Goal: Task Accomplishment & Management: Use online tool/utility

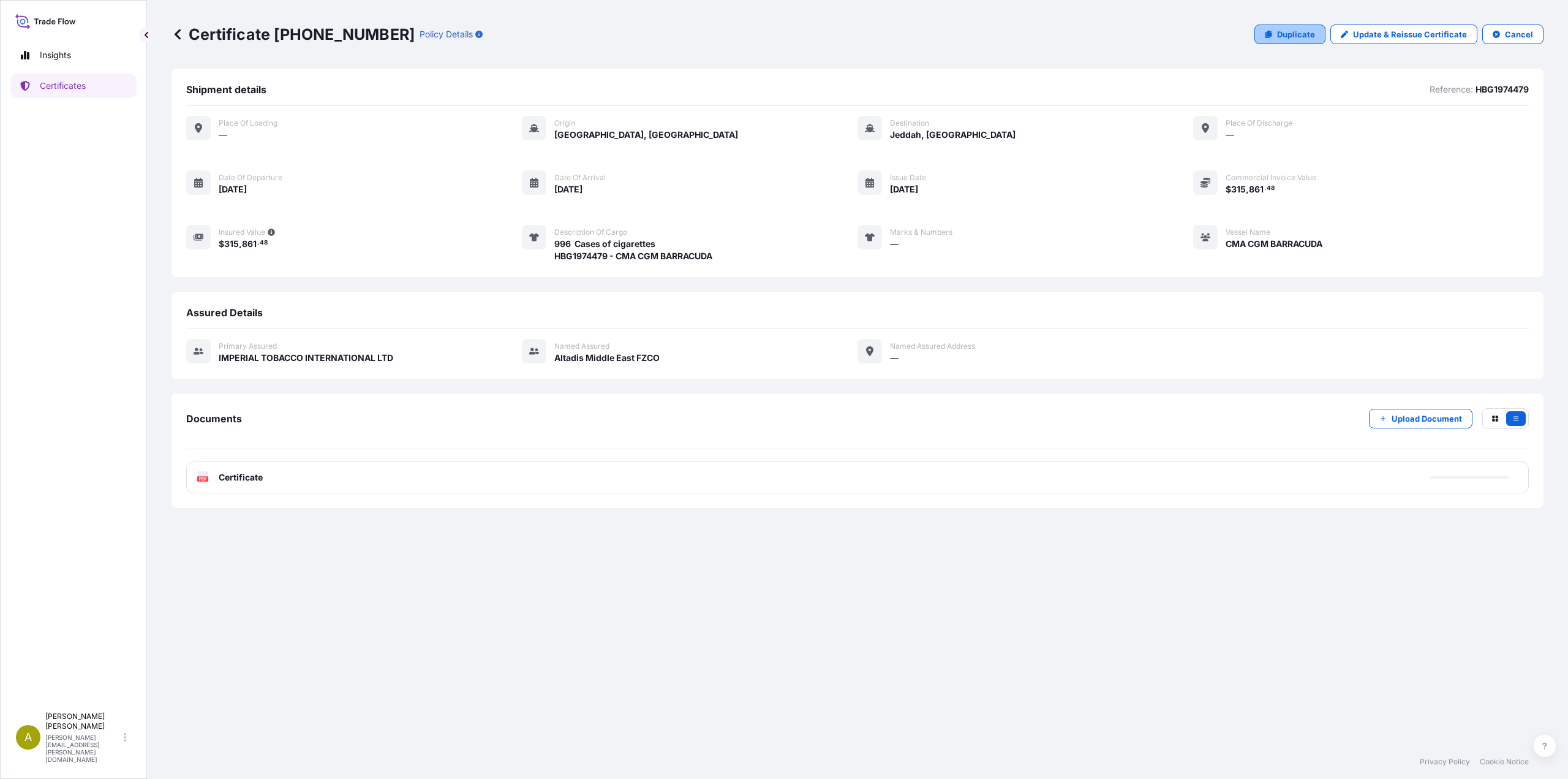
click at [1302, 37] on p "Duplicate" at bounding box center [1296, 34] width 38 height 13
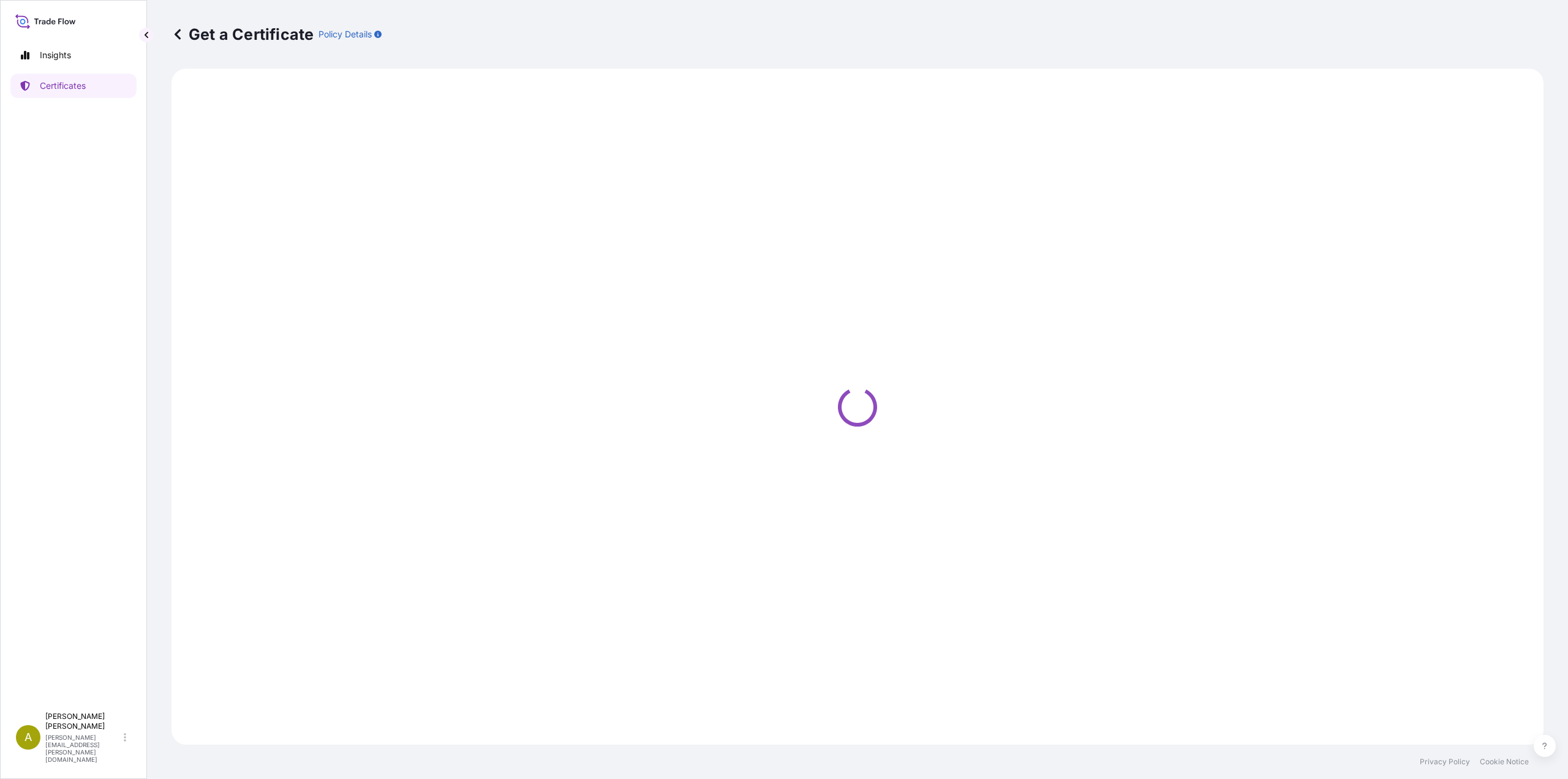
select select "Sea"
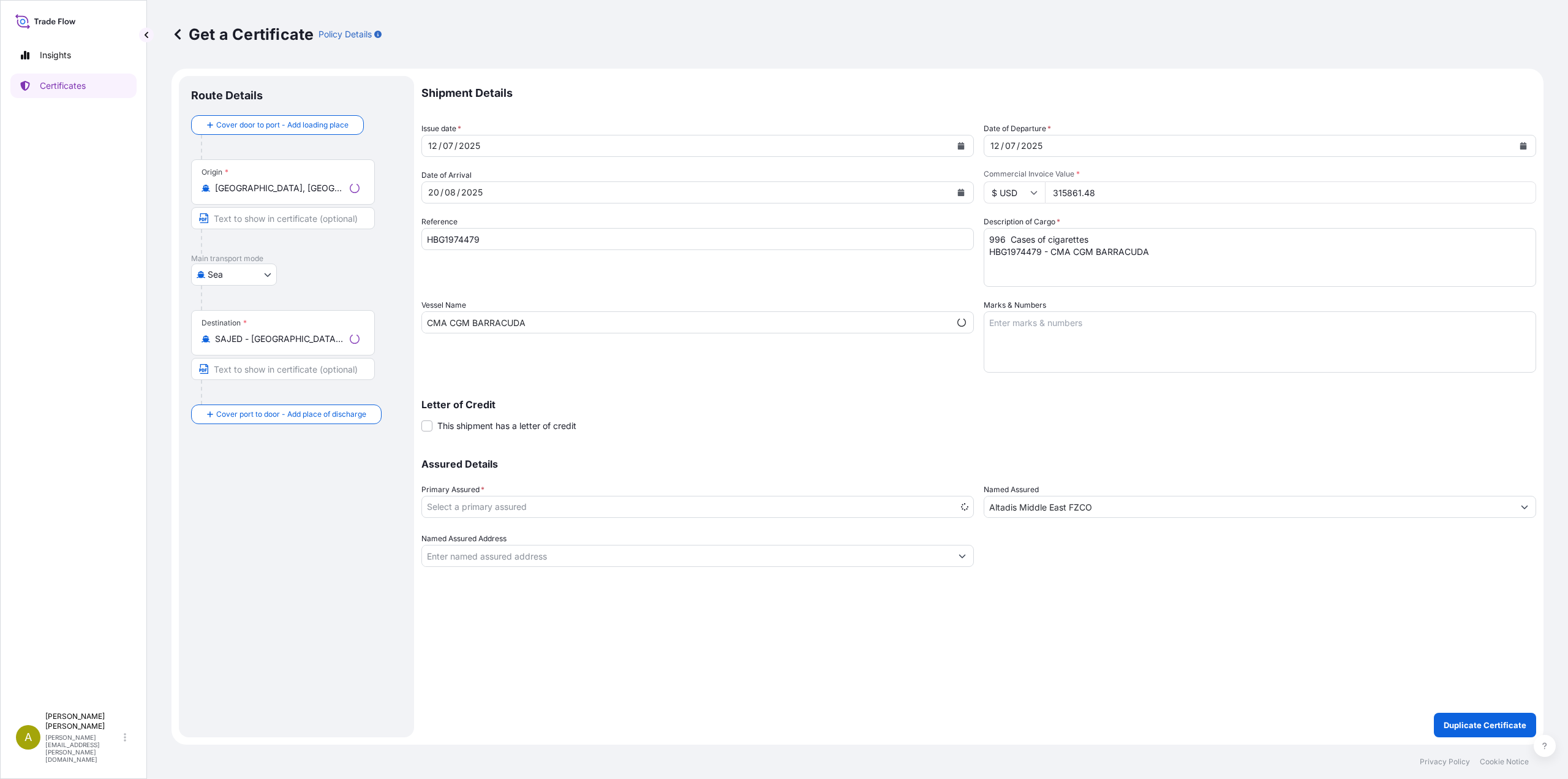
select select "31694"
click at [564, 145] on div "12 / 07 / 2025" at bounding box center [686, 146] width 529 height 22
click at [959, 147] on icon "Calendar" at bounding box center [961, 146] width 7 height 7
click at [470, 275] on div "15" at bounding box center [466, 273] width 22 height 22
click at [1527, 146] on button "Calendar" at bounding box center [1523, 146] width 19 height 19
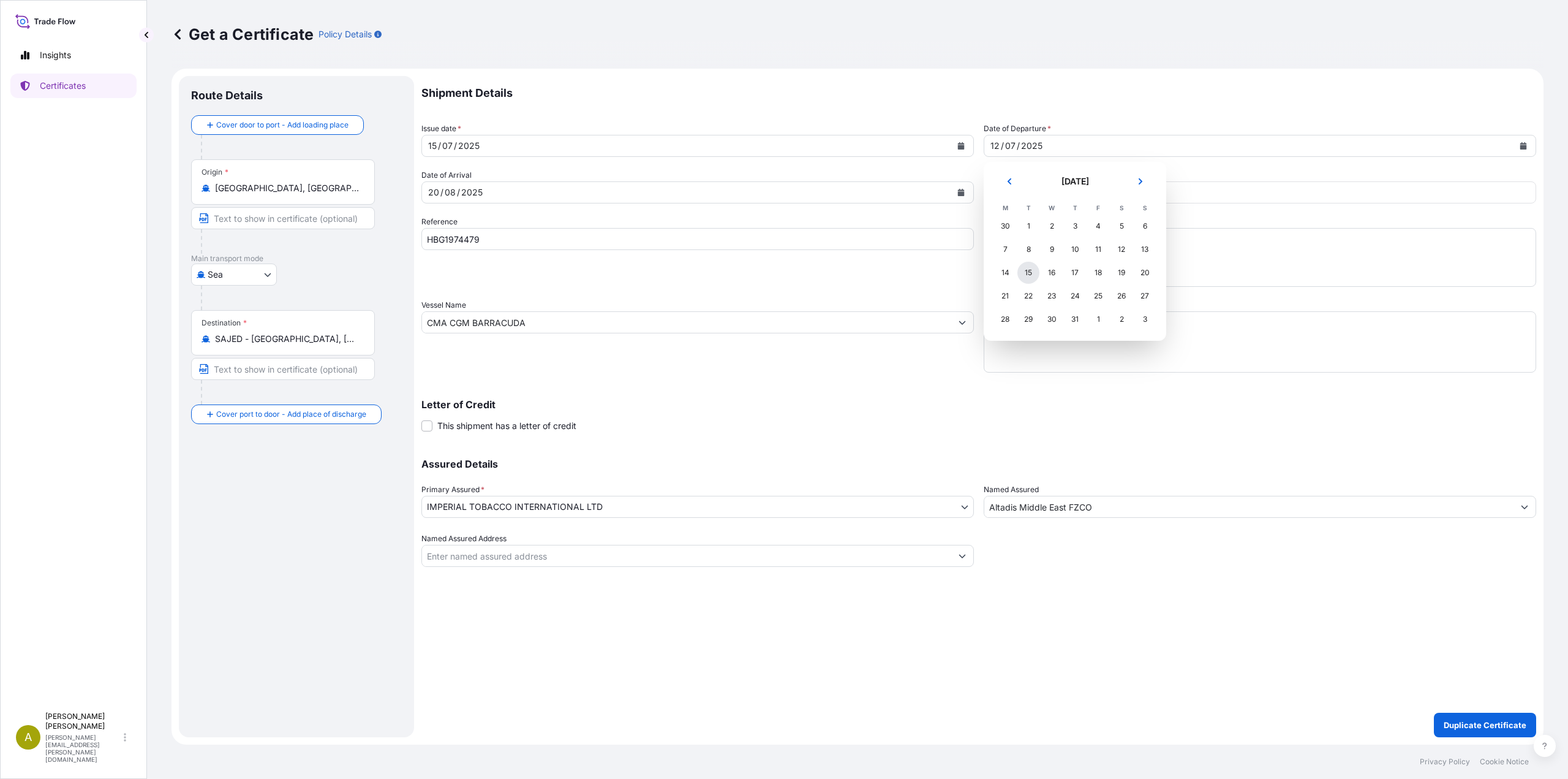
click at [1027, 273] on div "15" at bounding box center [1028, 273] width 22 height 22
click at [962, 195] on icon "Calendar" at bounding box center [961, 193] width 7 height 7
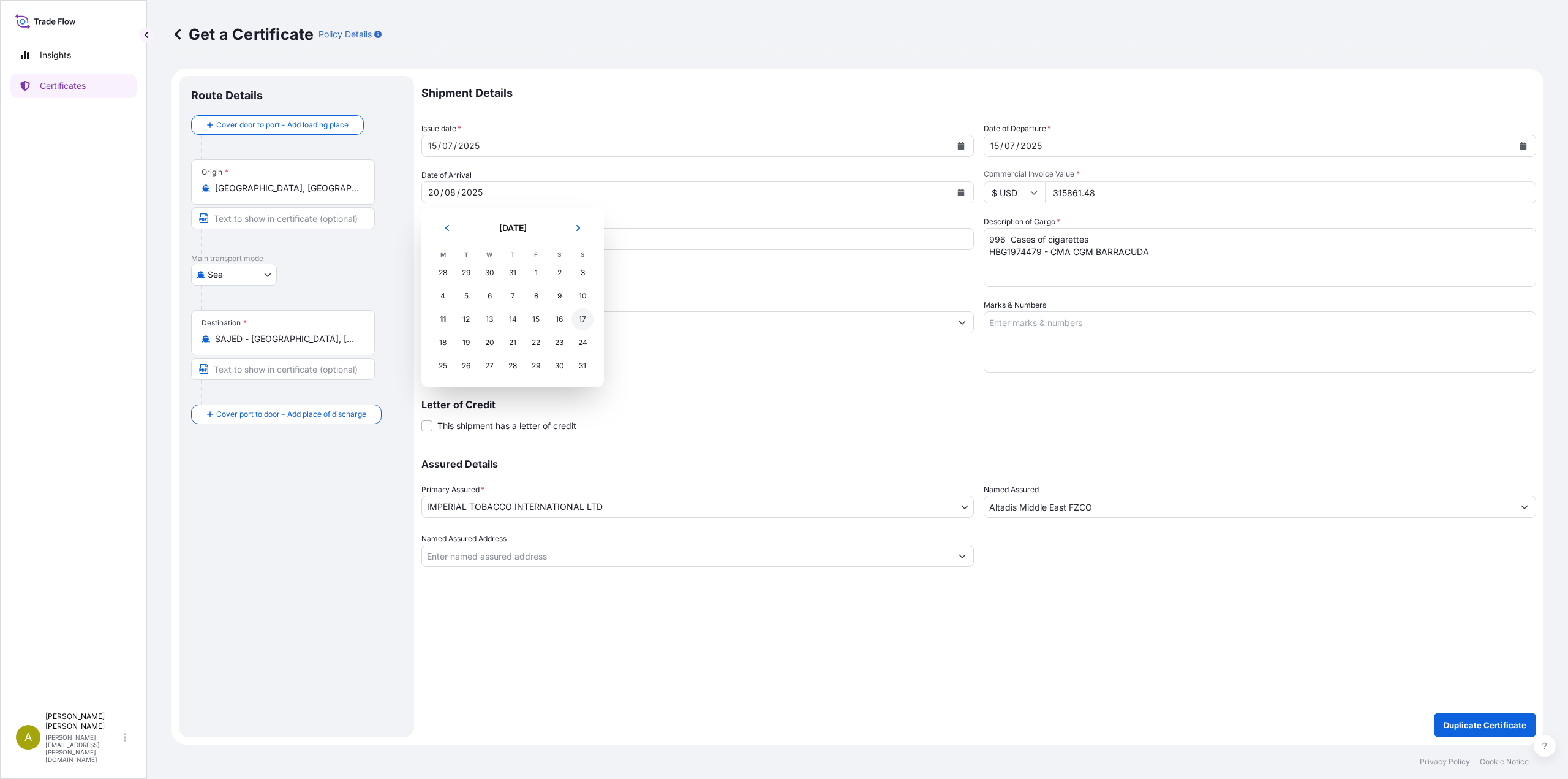
click at [587, 323] on div "17" at bounding box center [583, 319] width 22 height 22
drag, startPoint x: 1091, startPoint y: 194, endPoint x: 1031, endPoint y: 190, distance: 60.1
click at [1031, 190] on div "$ USD 315861.48" at bounding box center [1260, 193] width 552 height 22
paste input "516669.12"
type input "516669.12"
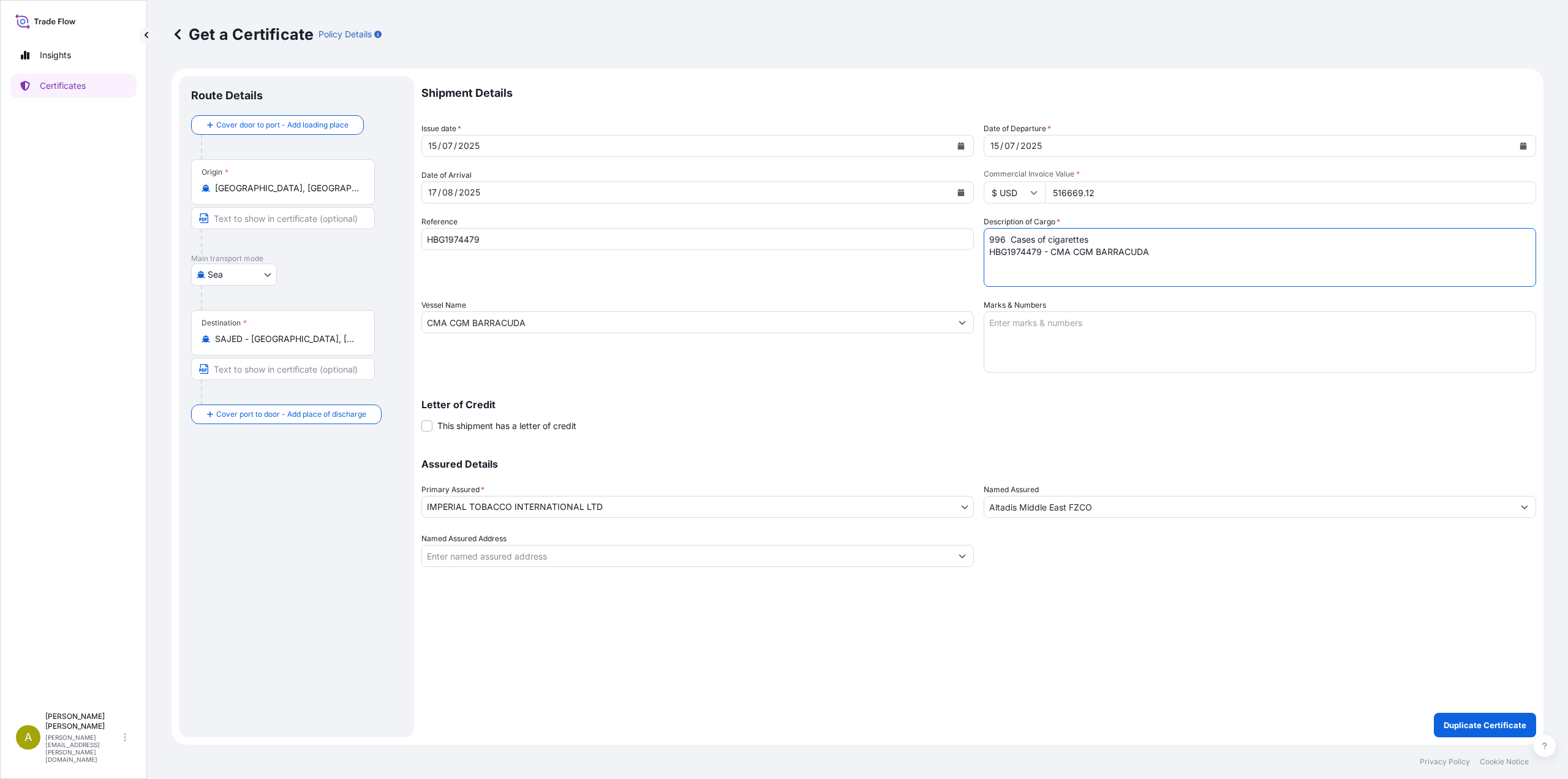
drag, startPoint x: 1155, startPoint y: 256, endPoint x: 925, endPoint y: 229, distance: 231.6
click at [925, 229] on div "Shipment Details Issue date * 15 / 07 / 2025 Date of Departure * 15 / 07 / 2025…" at bounding box center [979, 321] width 1115 height 491
paste textarea "1041 Cases of cigarettes HLCUHAM2506BNTF7 - OAKLAND EXPRESS"
type textarea "1041 Cases of cigarettes HLCUHAM2506BNTF7 - OAKLAND EXPRESS"
drag, startPoint x: 532, startPoint y: 321, endPoint x: 376, endPoint y: 313, distance: 156.2
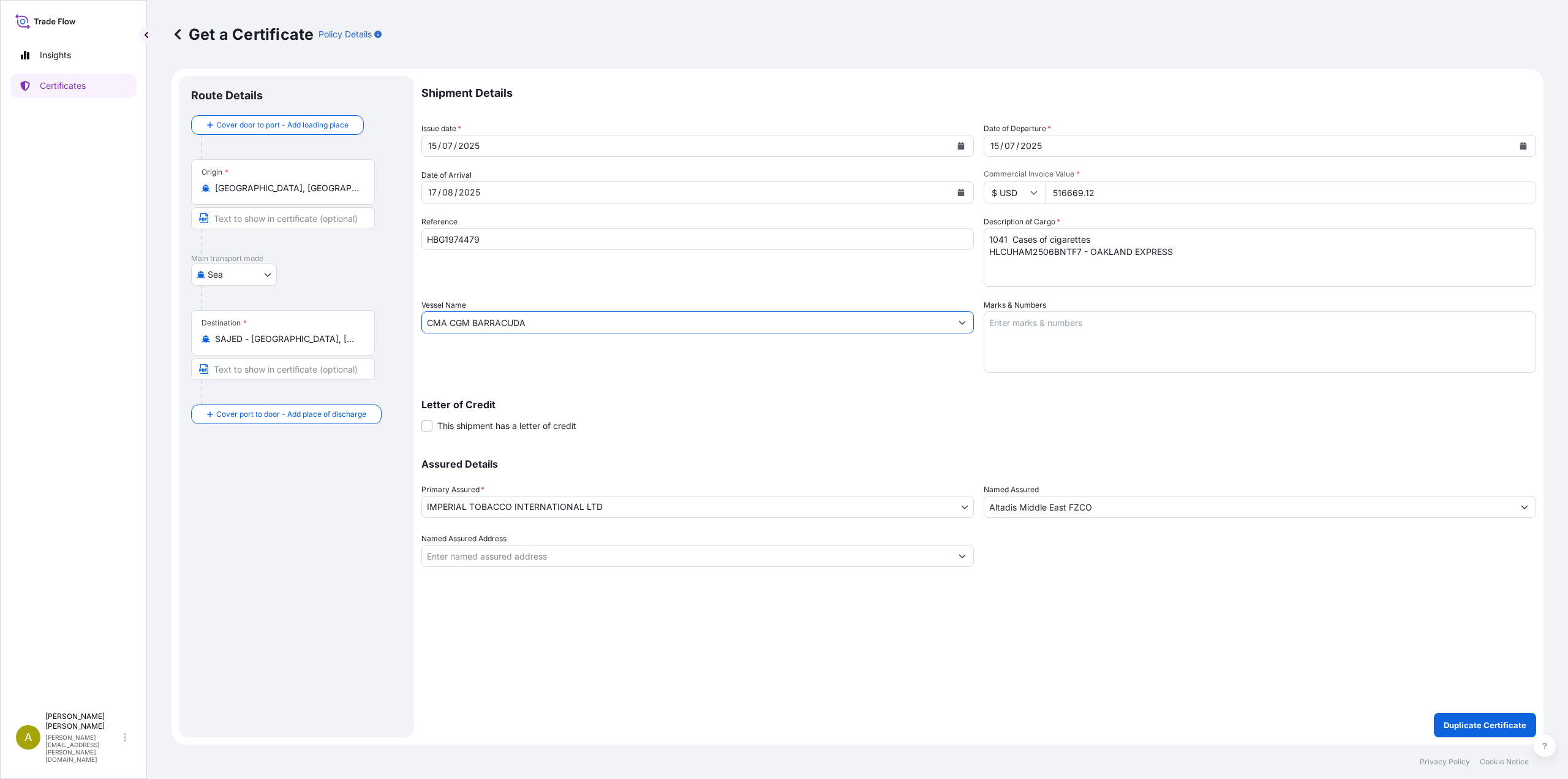
click at [376, 313] on form "Route Details Cover door to port - Add loading place Place of loading Road / In…" at bounding box center [857, 407] width 1372 height 676
paste input "OAKLAND EXPRESS"
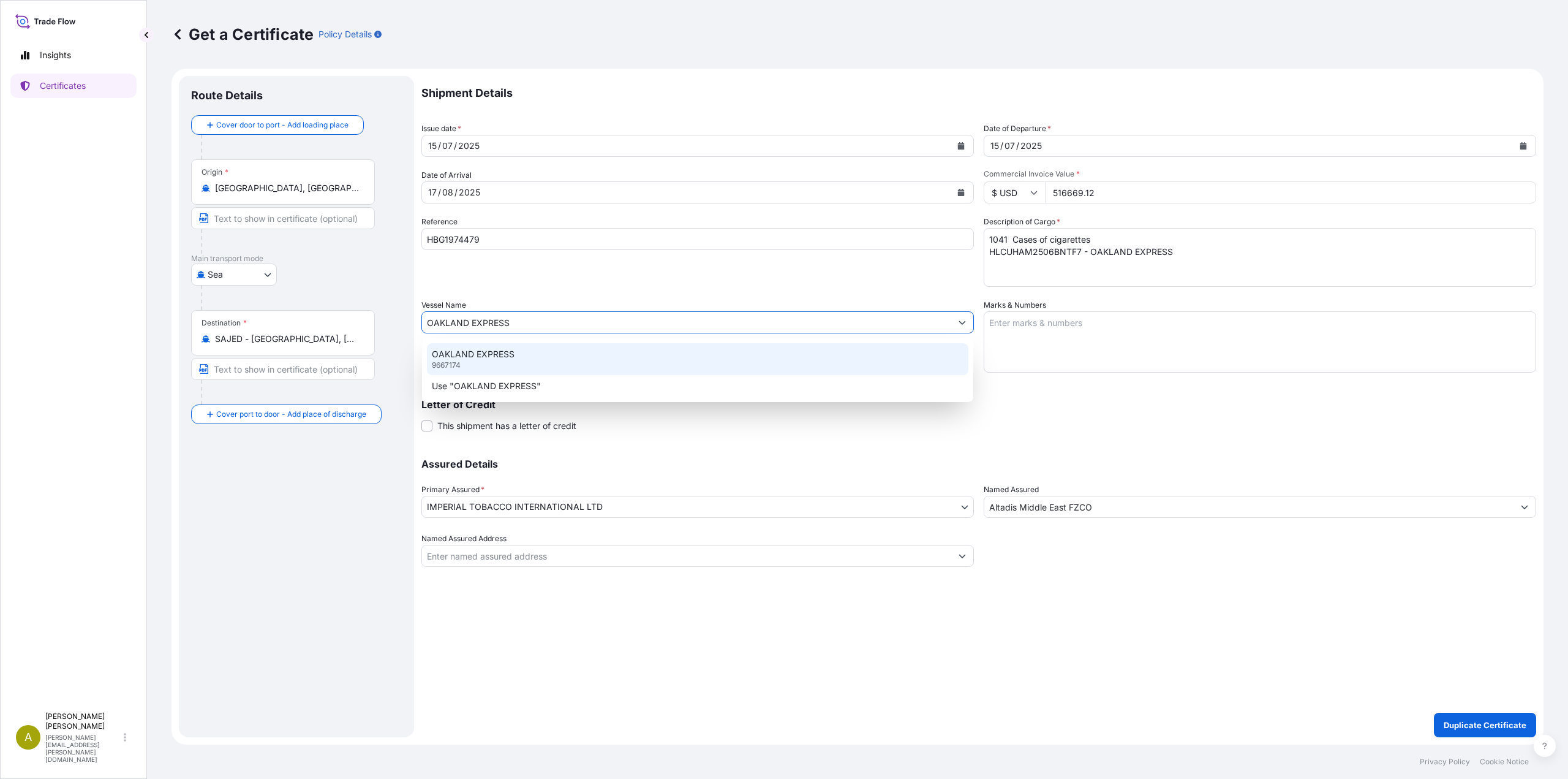
click at [500, 363] on div "OAKLAND EXPRESS 9667174" at bounding box center [697, 358] width 541 height 32
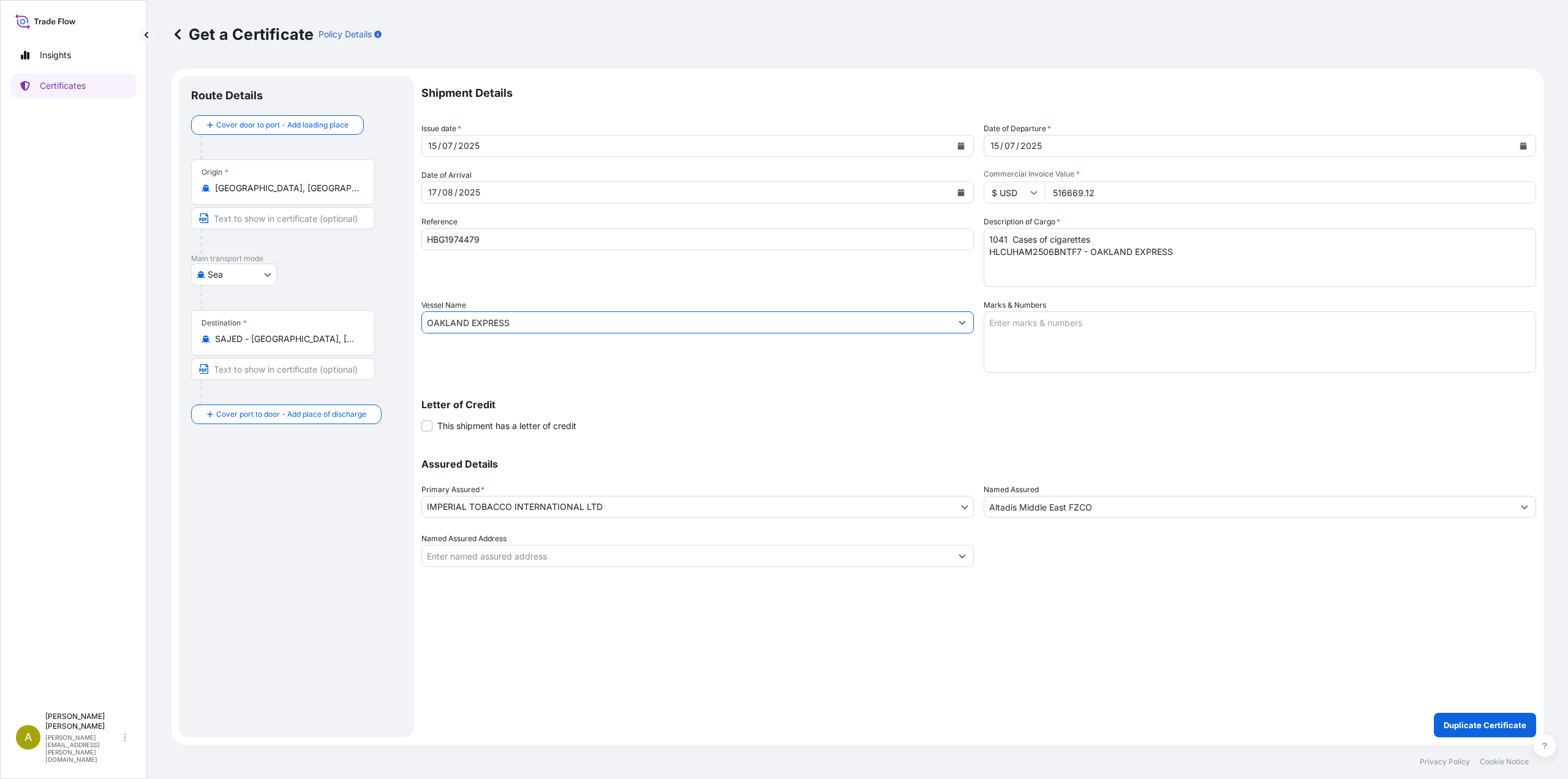
type input "OAKLAND EXPRESS"
click at [686, 396] on div "Letter of Credit This shipment has a letter of credit Letter of credit * Letter…" at bounding box center [979, 409] width 1115 height 47
drag, startPoint x: 529, startPoint y: 239, endPoint x: 386, endPoint y: 235, distance: 143.1
click at [386, 235] on form "Route Details Cover door to port - Add loading place Place of loading Road / In…" at bounding box center [857, 407] width 1372 height 676
paste input "LCUHAM2506BNTF7"
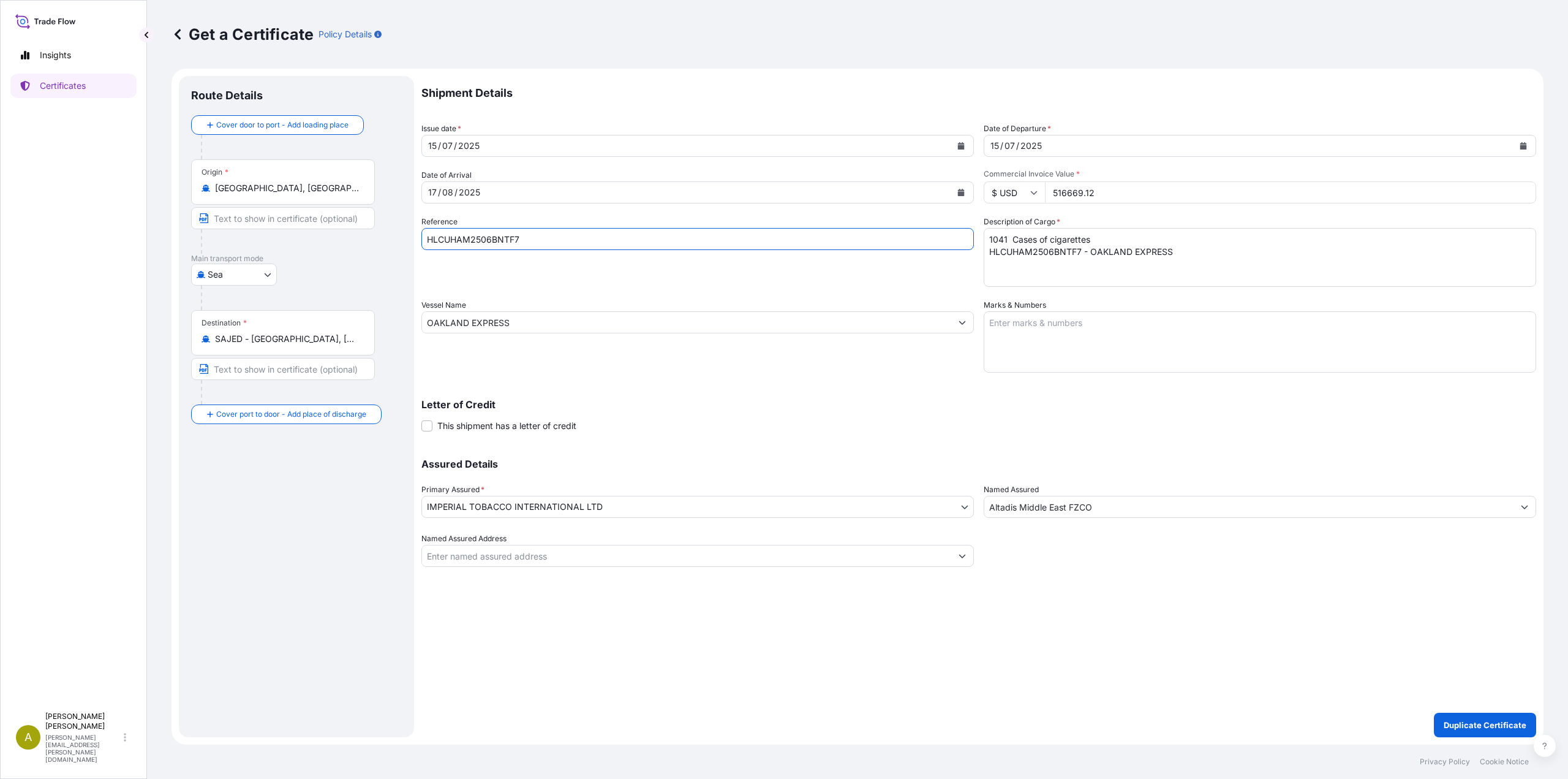
type input "HLCUHAM2506BNTF7"
click at [1470, 729] on p "Duplicate Certificate" at bounding box center [1485, 724] width 83 height 13
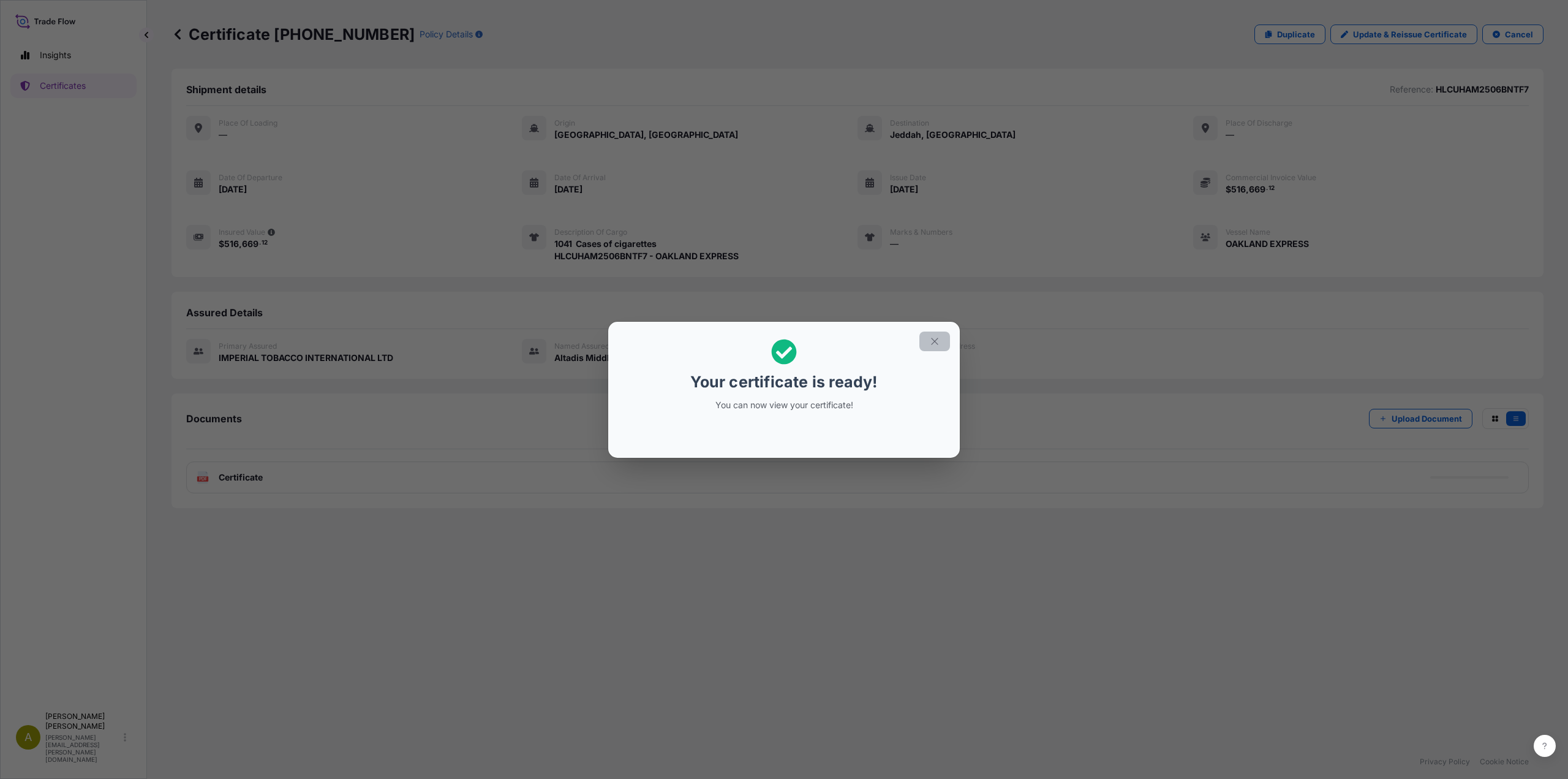
click at [932, 338] on icon "button" at bounding box center [934, 341] width 7 height 7
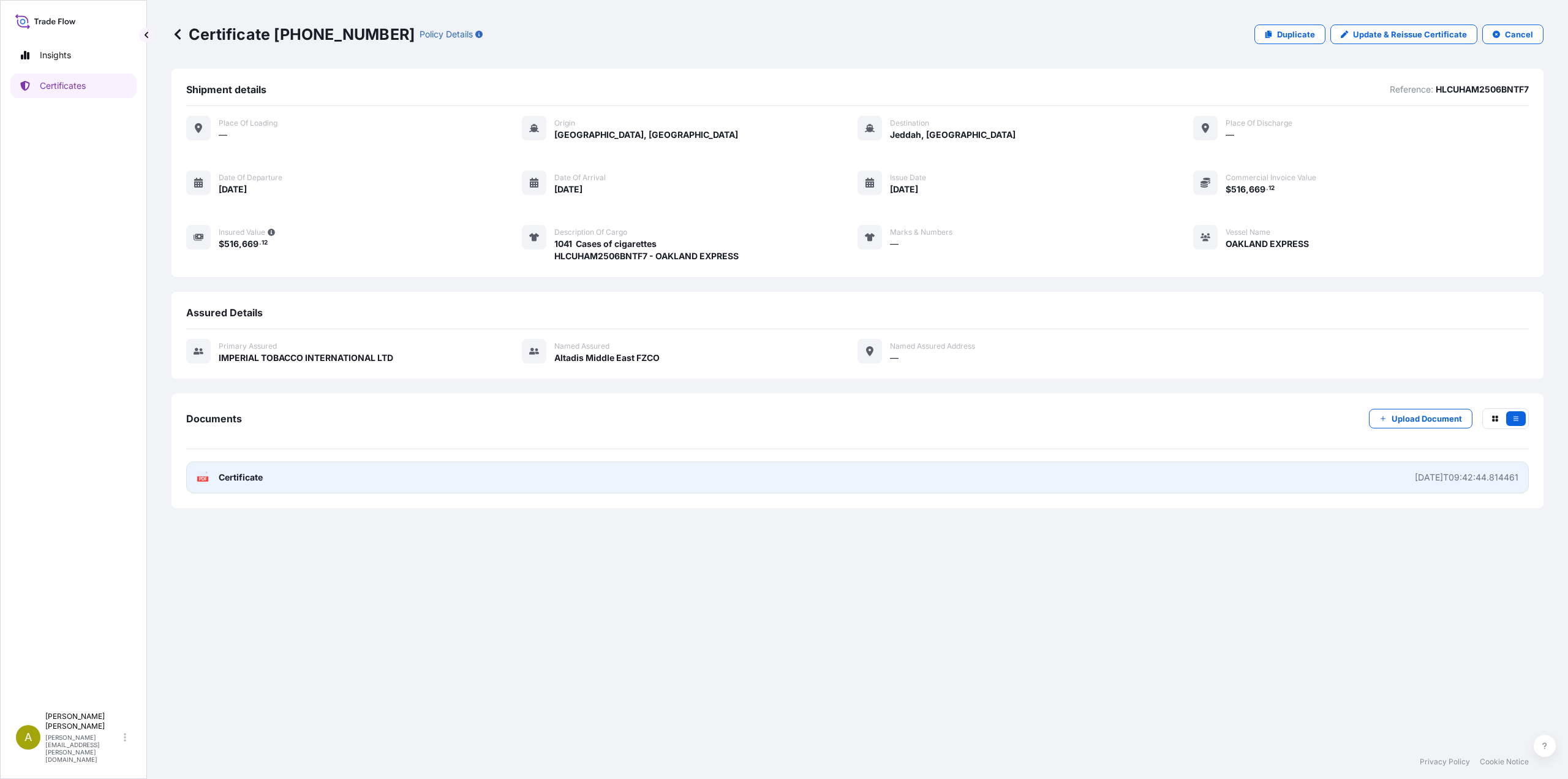
click at [1433, 472] on div "2025-08-11T09:42:44.814461" at bounding box center [1467, 477] width 104 height 13
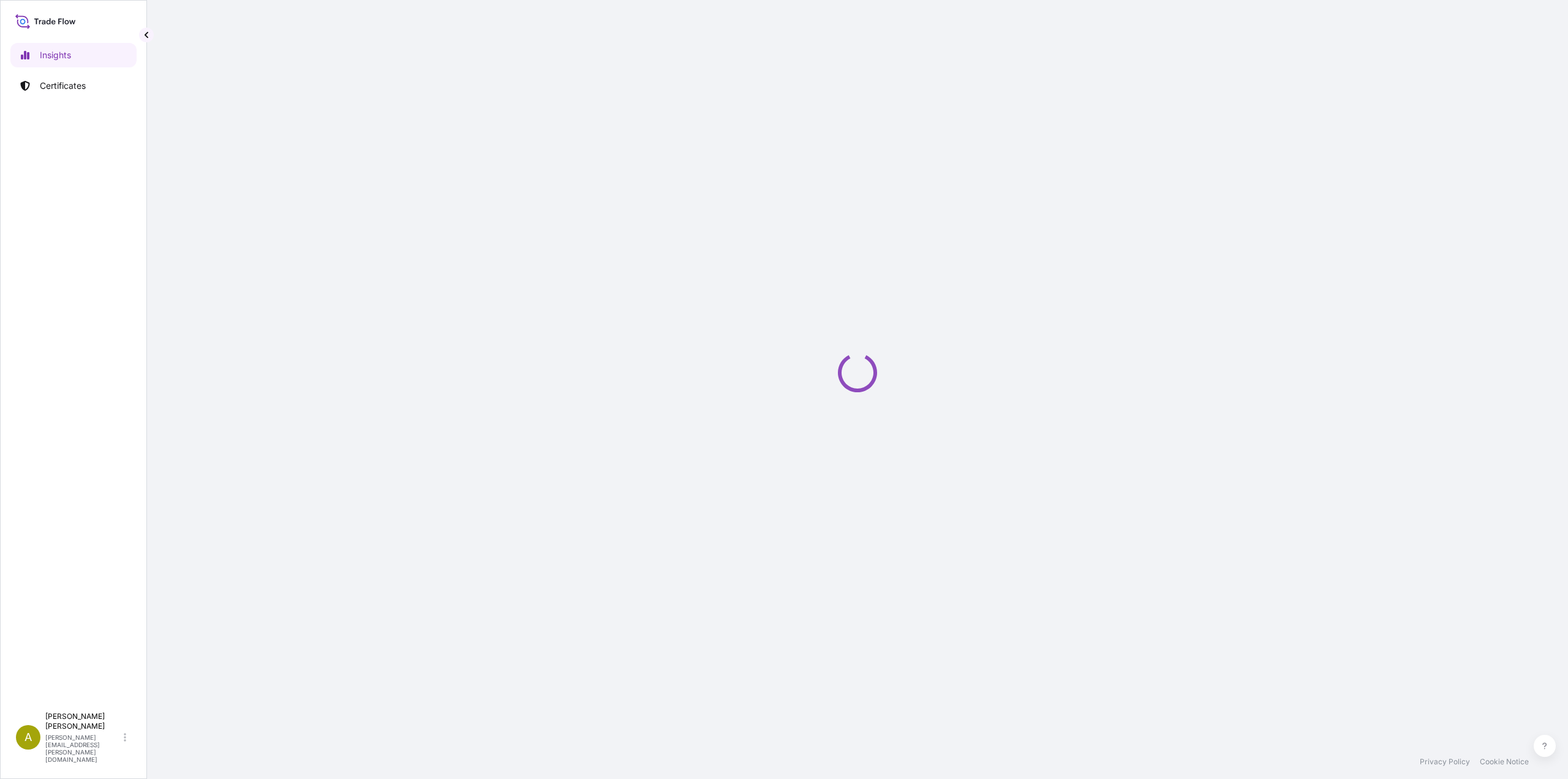
select select "2025"
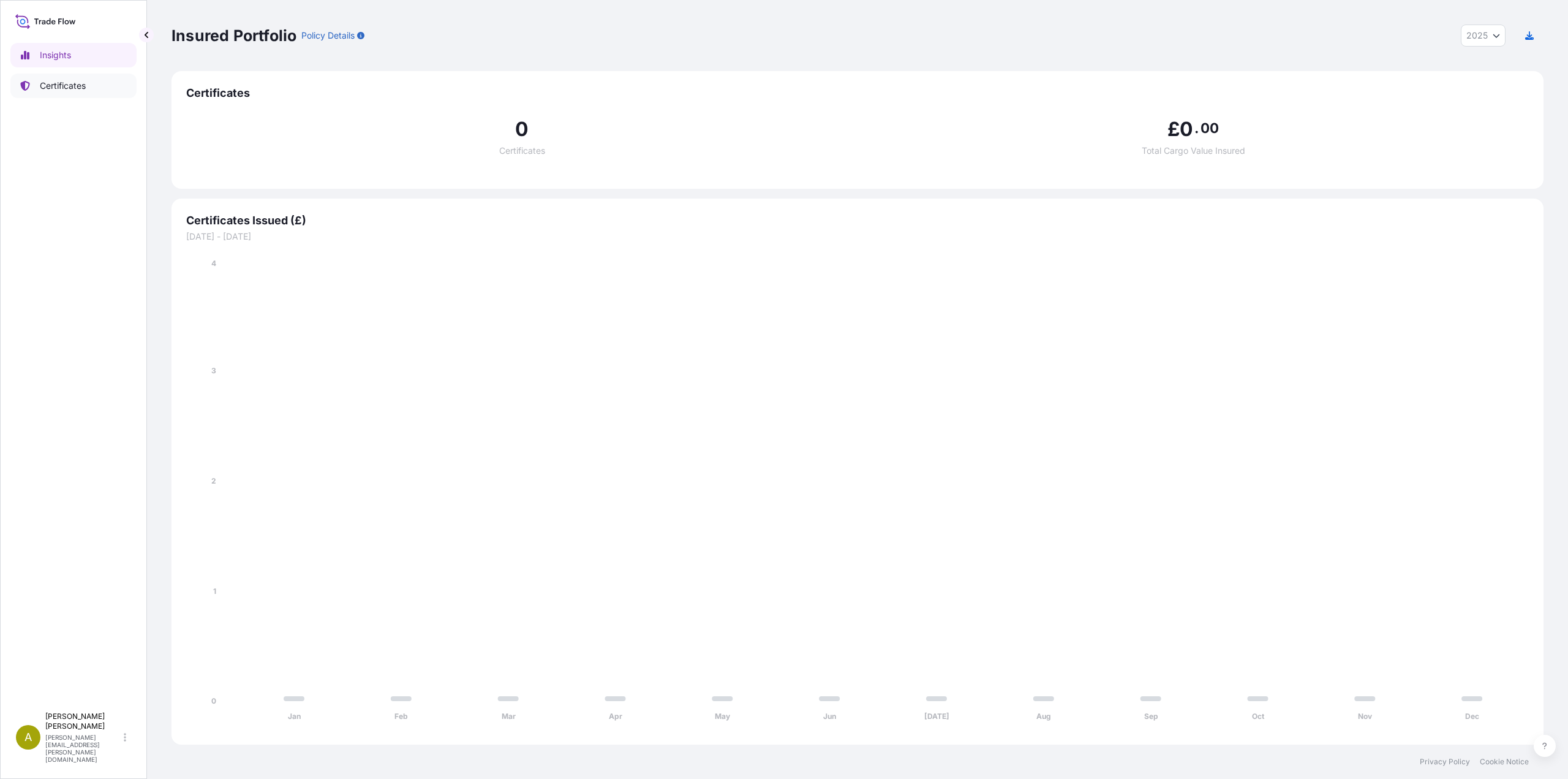
click at [76, 94] on link "Certificates" at bounding box center [73, 85] width 126 height 24
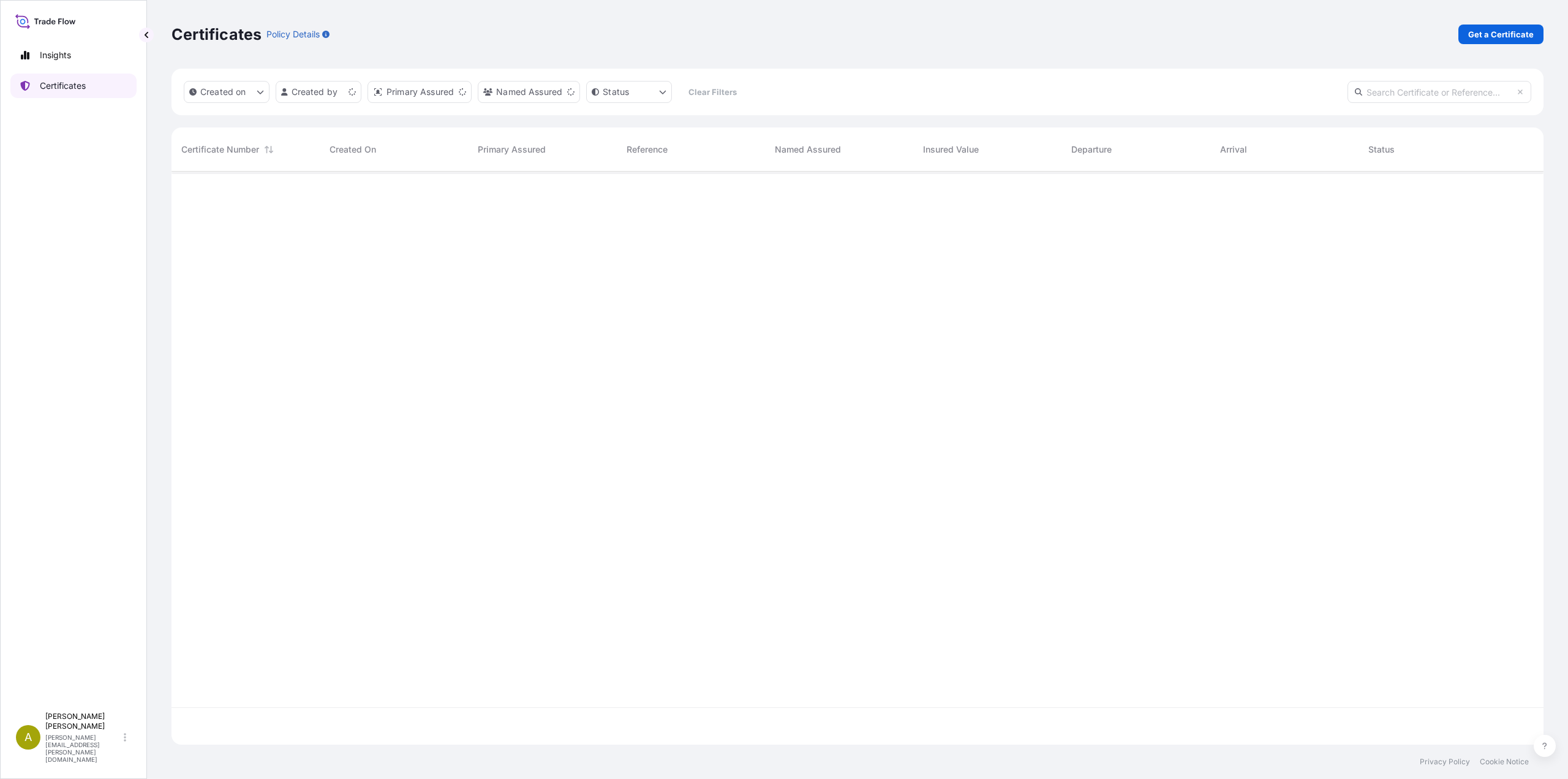
scroll to position [570, 1363]
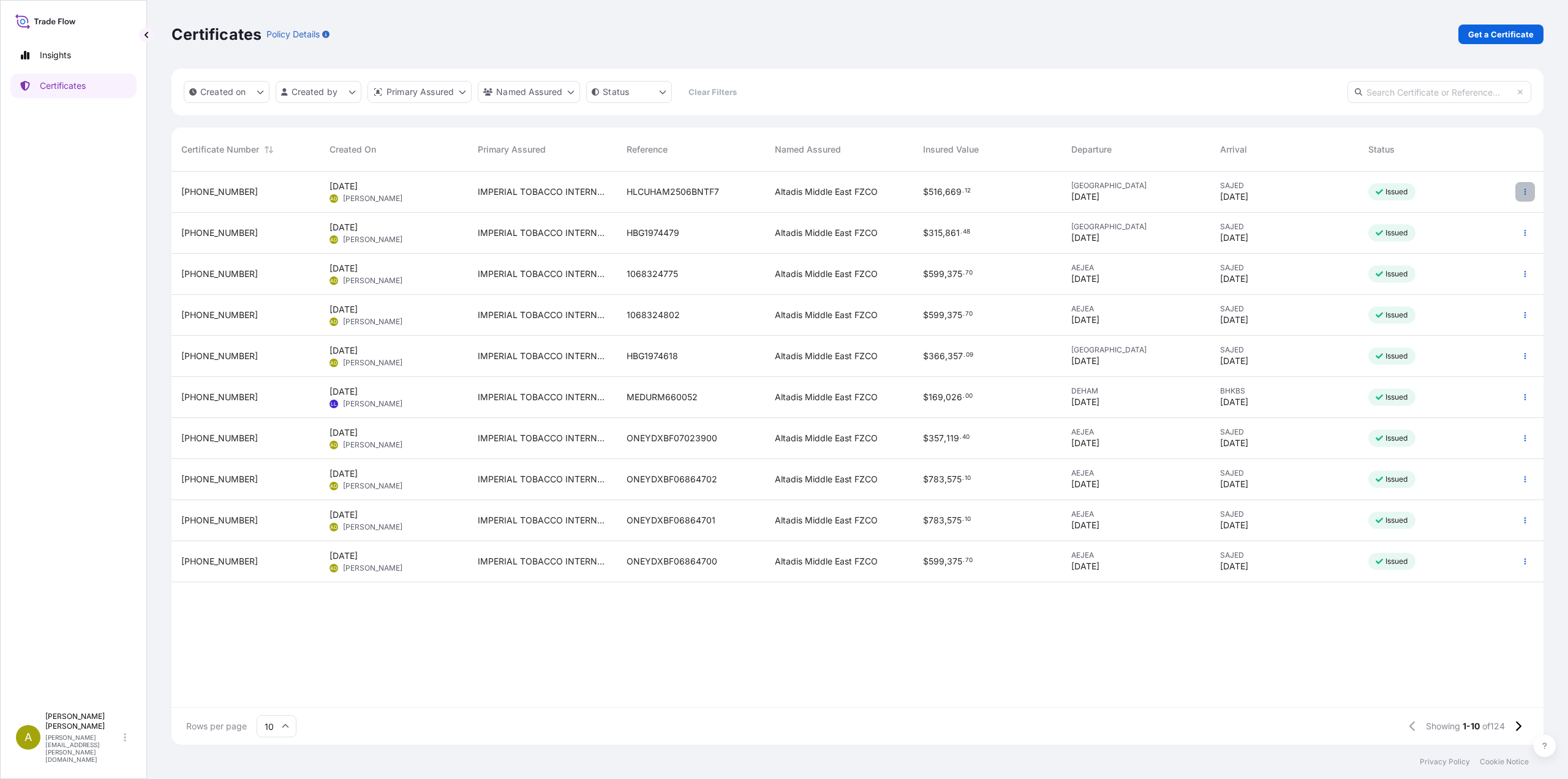
click at [1520, 192] on button "button" at bounding box center [1525, 192] width 19 height 19
click at [1476, 195] on p "Duplicate certificate" at bounding box center [1464, 194] width 81 height 13
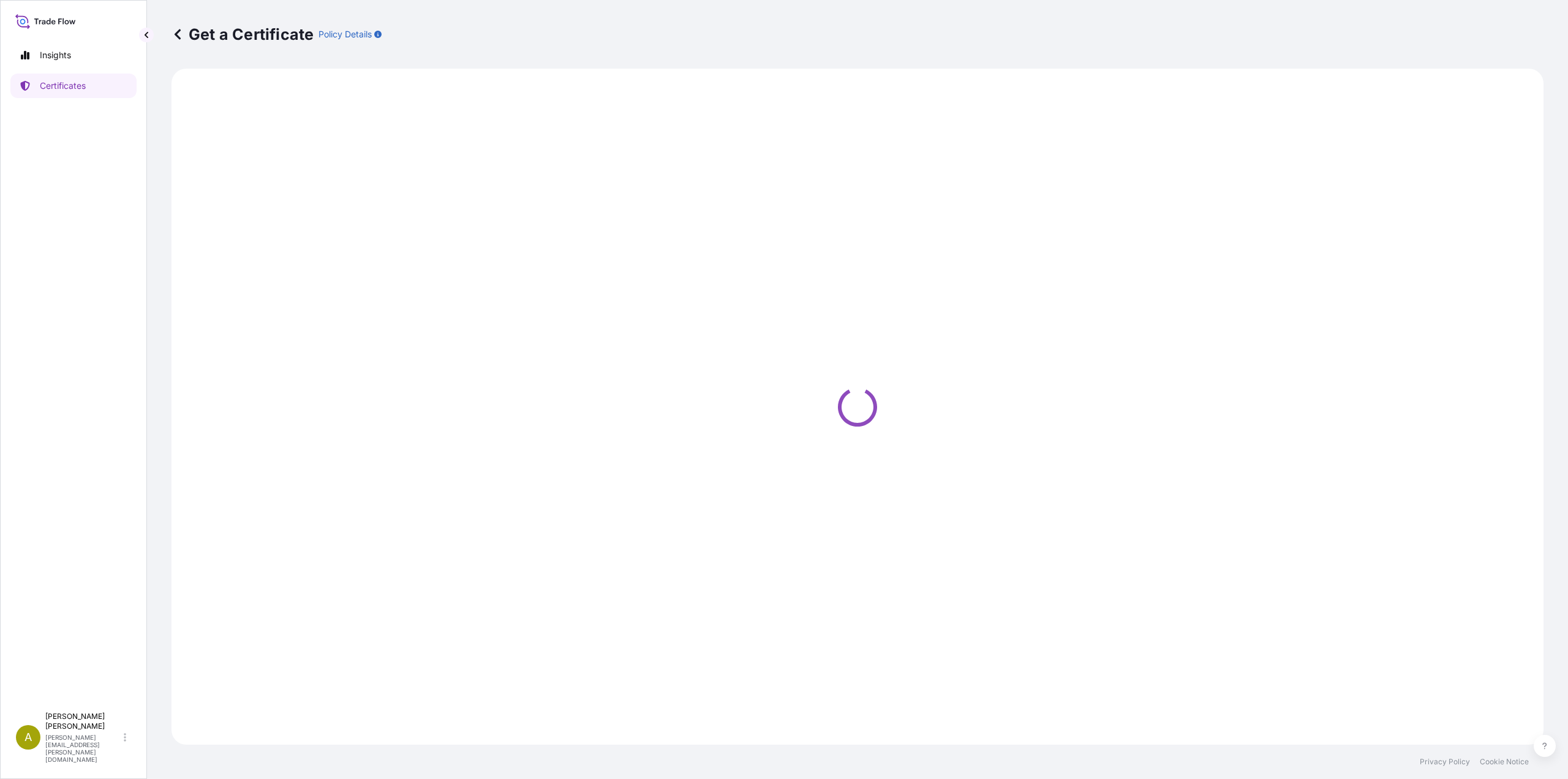
select select "Sea"
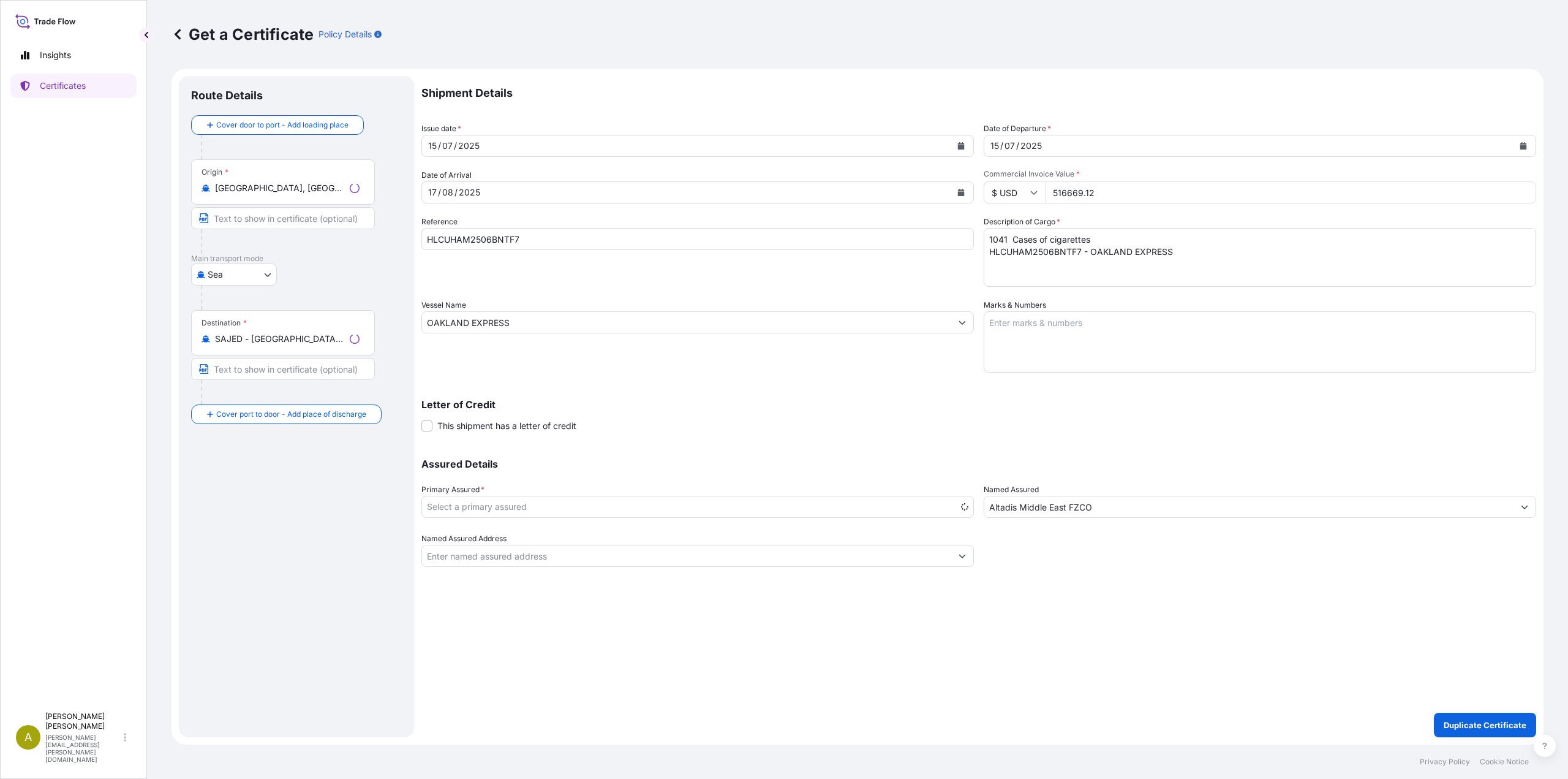
select select "31694"
drag, startPoint x: 1094, startPoint y: 197, endPoint x: 1037, endPoint y: 197, distance: 57.0
click at [1037, 197] on div "$ USD 516669.12" at bounding box center [1260, 193] width 552 height 22
paste input "250145.28"
type input "250145.28"
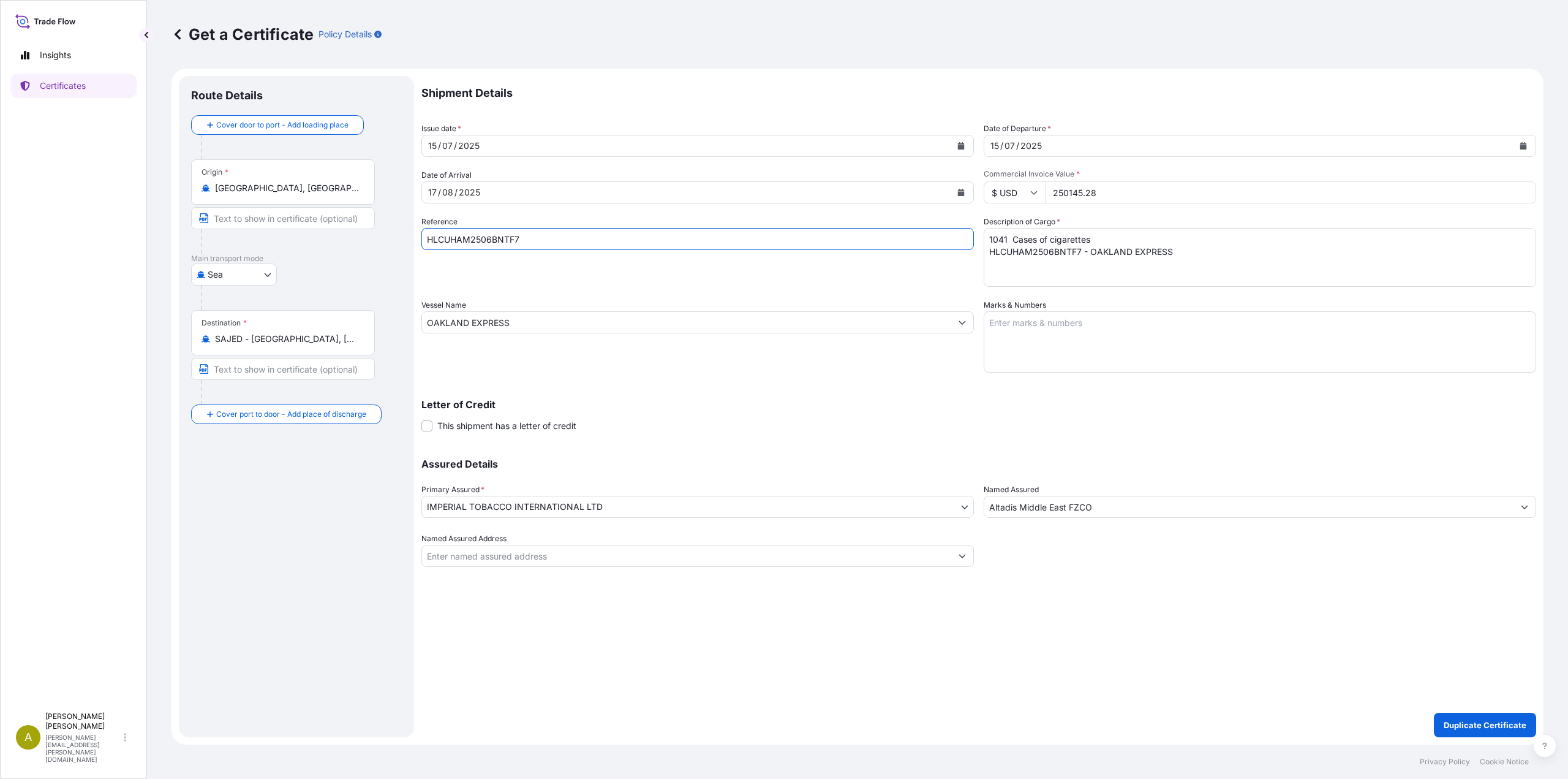
drag, startPoint x: 551, startPoint y: 238, endPoint x: 384, endPoint y: 238, distance: 167.0
click at [384, 238] on form "Route Details Cover door to port - Add loading place Place of loading Road / In…" at bounding box center [857, 407] width 1372 height 676
paste input "SQD2"
type input "HLCUHAM2506BSQD2"
drag, startPoint x: 1176, startPoint y: 253, endPoint x: 914, endPoint y: 239, distance: 262.4
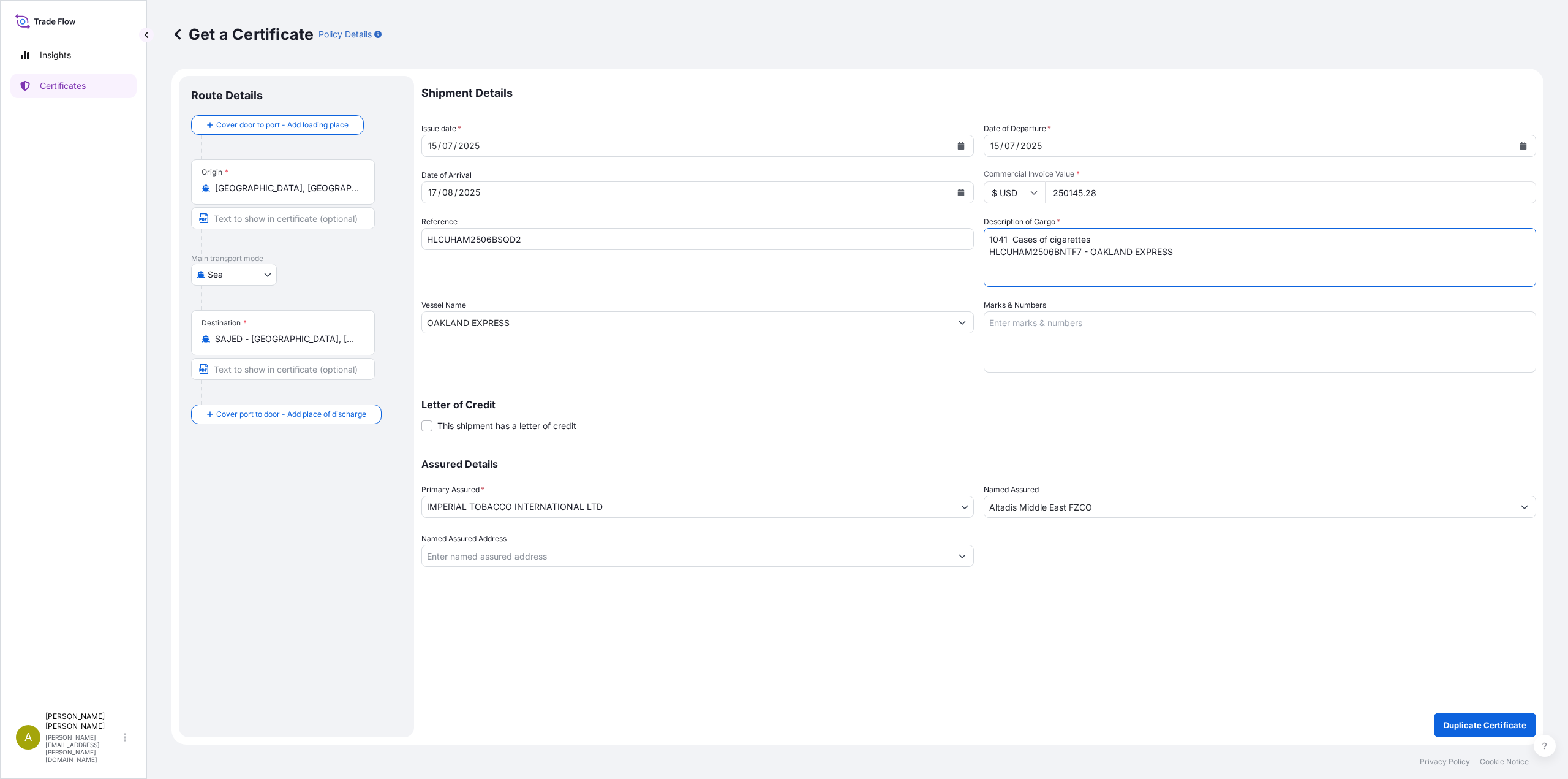
click at [914, 239] on div "Shipment Details Issue date * [DATE] Date of Departure * [DATE] Date of Arrival…" at bounding box center [979, 321] width 1115 height 491
paste textarea "504 Cases of cigarettes HLCUHAM2506BSQD2 - OAKLAND EXPRESS"
type textarea "504 Cases of cigarettes HLCUHAM2506BSQD2 - OAKLAND EXPRESS"
click at [1477, 725] on p "Duplicate Certificate" at bounding box center [1485, 724] width 83 height 13
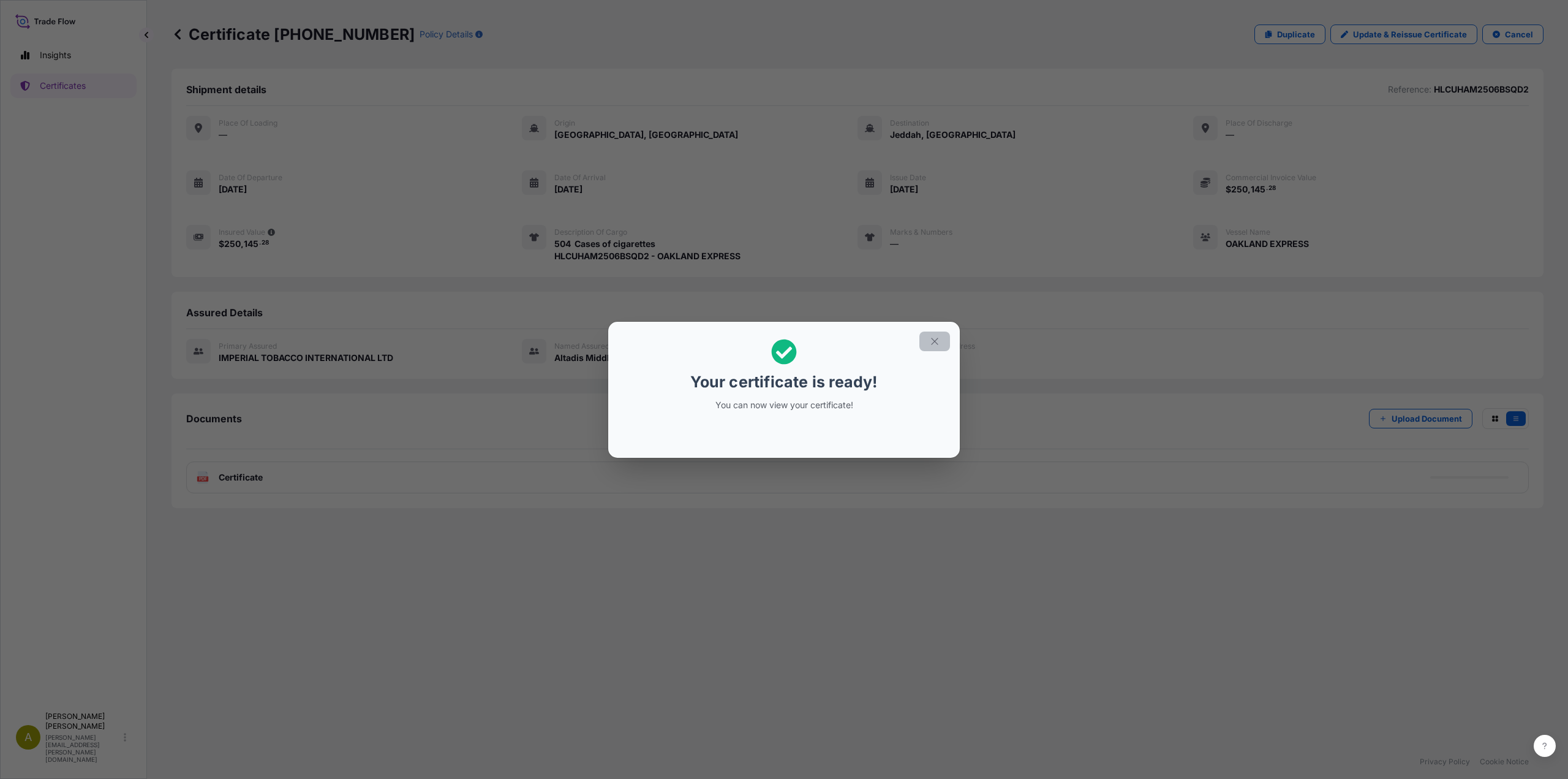
click at [938, 341] on icon "button" at bounding box center [934, 341] width 11 height 11
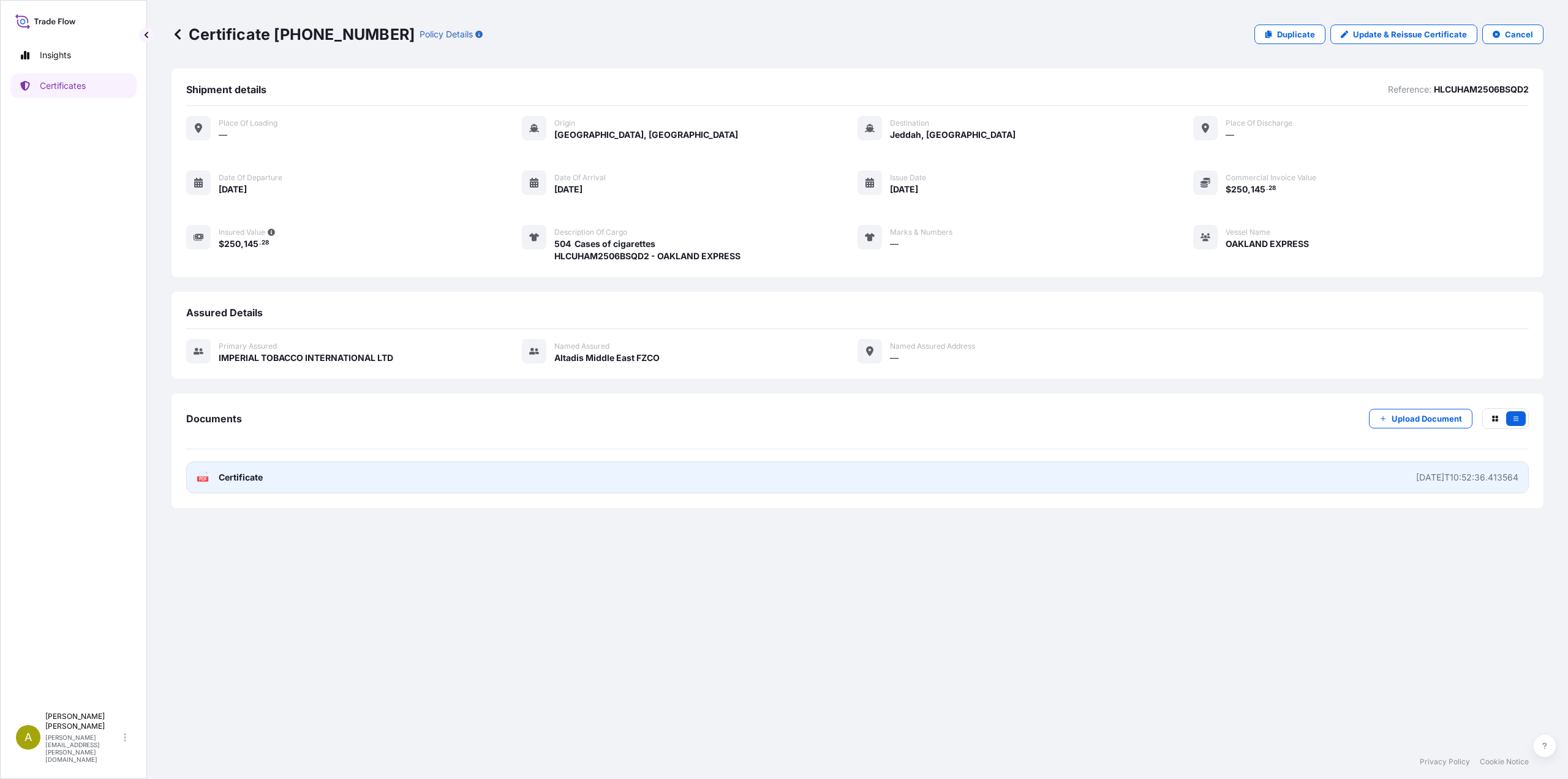
click at [1376, 474] on link "PDF Certificate [DATE]T10:52:36.413564" at bounding box center [857, 477] width 1342 height 32
